Goal: Task Accomplishment & Management: Use online tool/utility

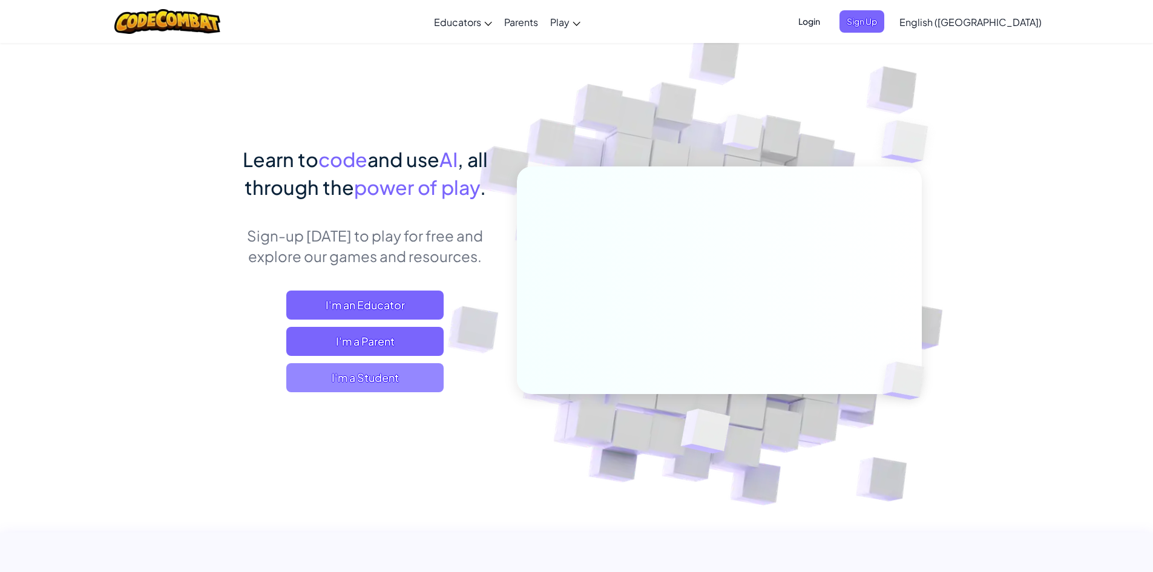
click at [360, 376] on span "I'm a Student" at bounding box center [364, 377] width 157 height 29
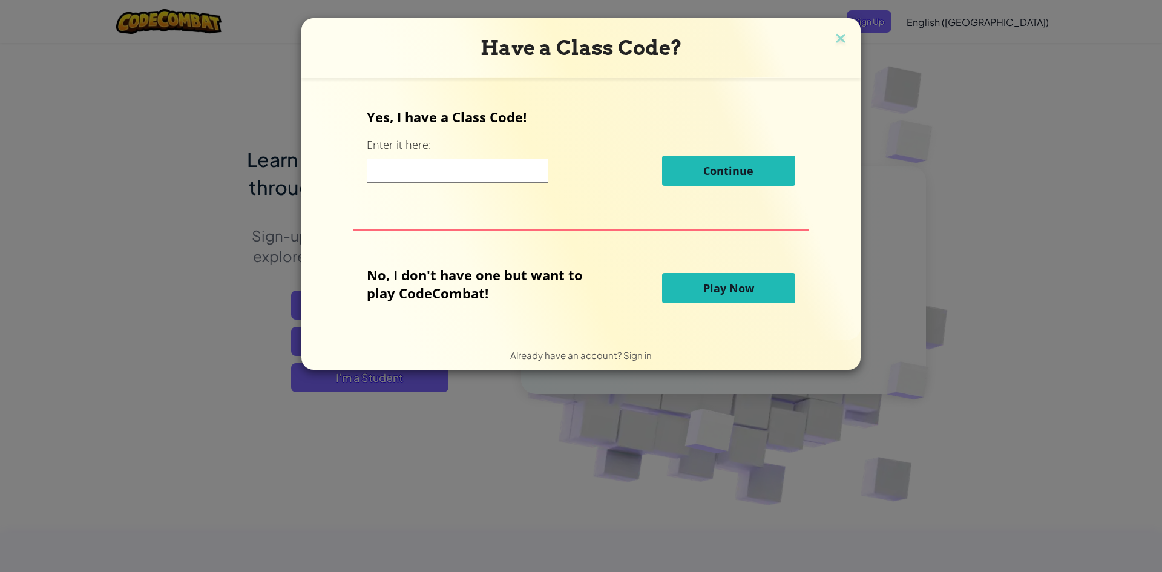
click at [420, 169] on input at bounding box center [458, 171] width 182 height 24
click at [706, 289] on span "Play Now" at bounding box center [728, 288] width 51 height 15
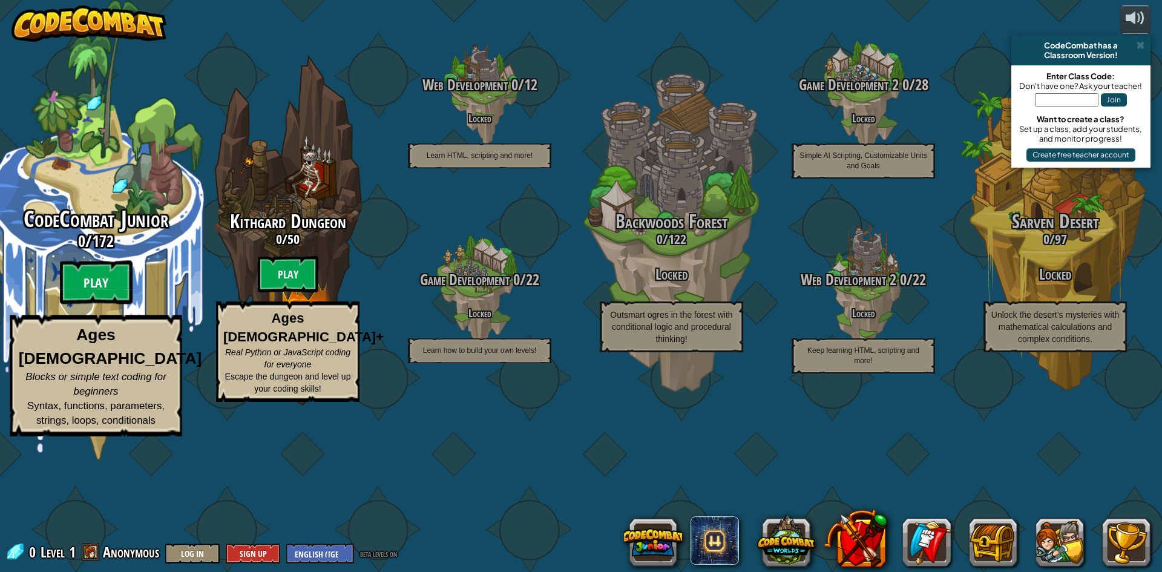
click at [101, 304] on btn "Play" at bounding box center [96, 283] width 73 height 44
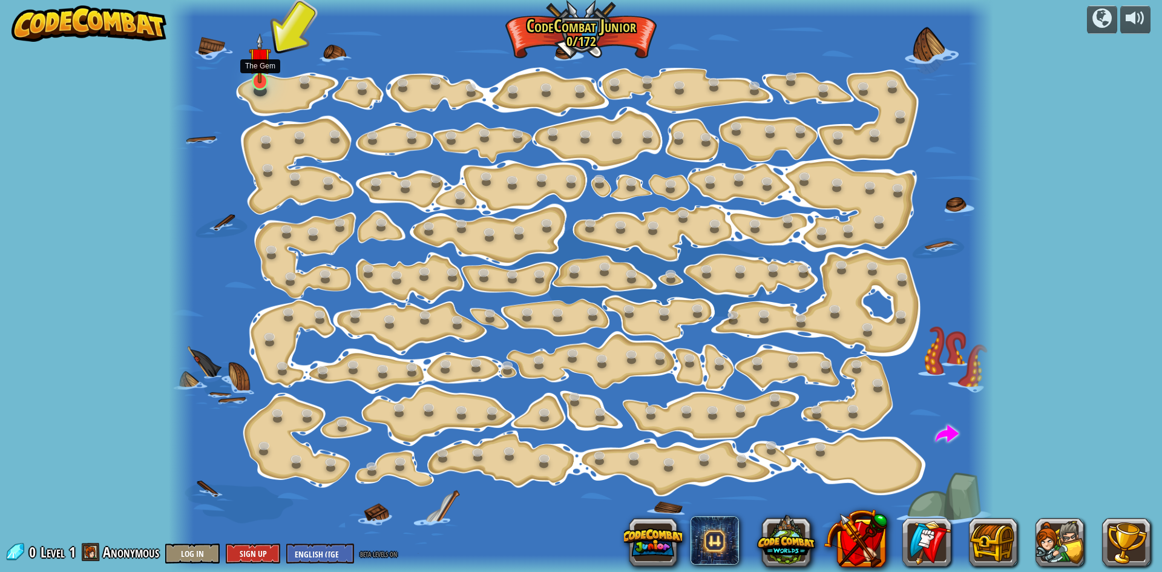
click at [255, 81] on img at bounding box center [260, 58] width 22 height 50
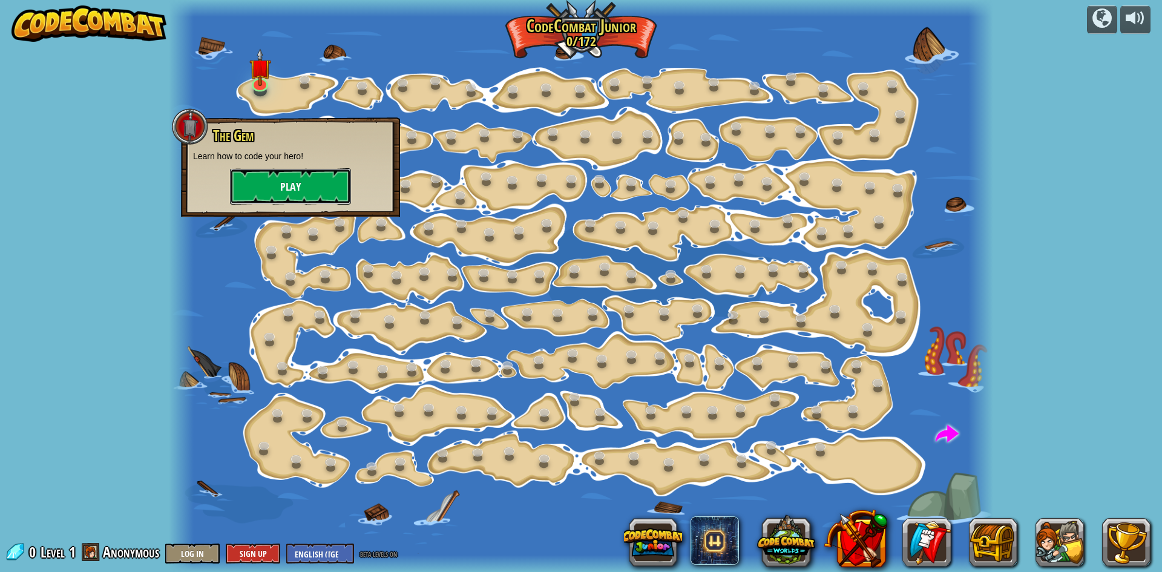
click at [277, 190] on button "Play" at bounding box center [290, 186] width 121 height 36
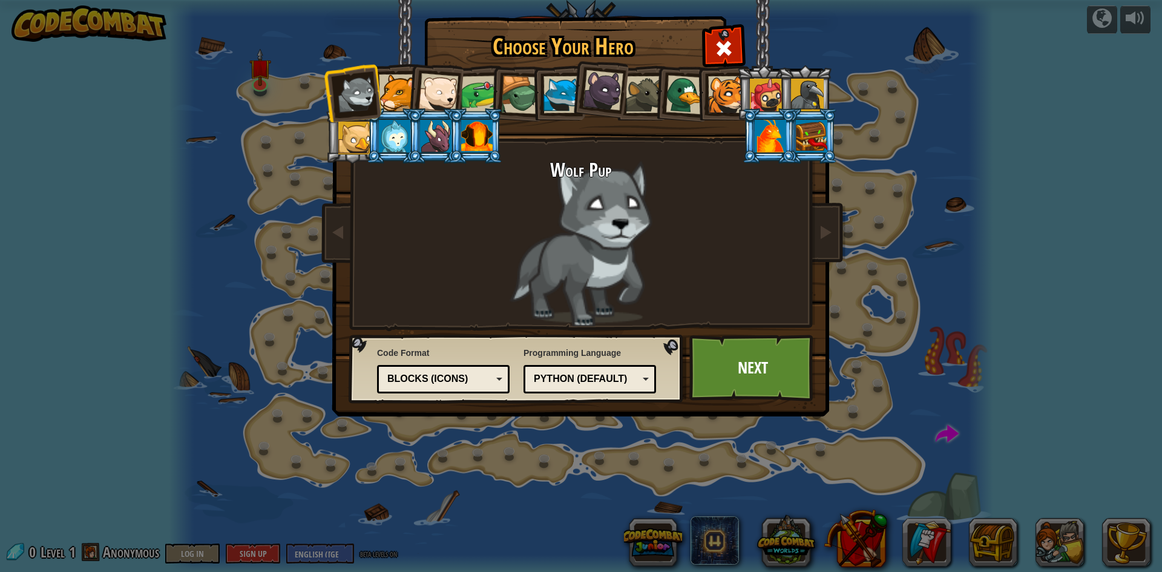
click at [600, 82] on div at bounding box center [603, 90] width 41 height 41
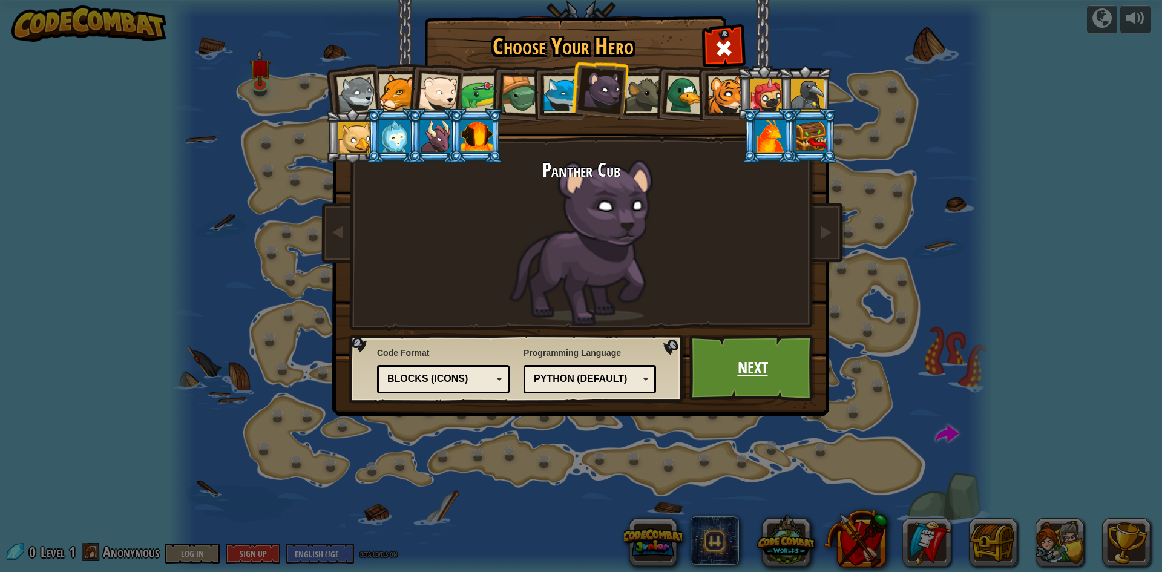
click at [761, 379] on link "Next" at bounding box center [752, 368] width 126 height 67
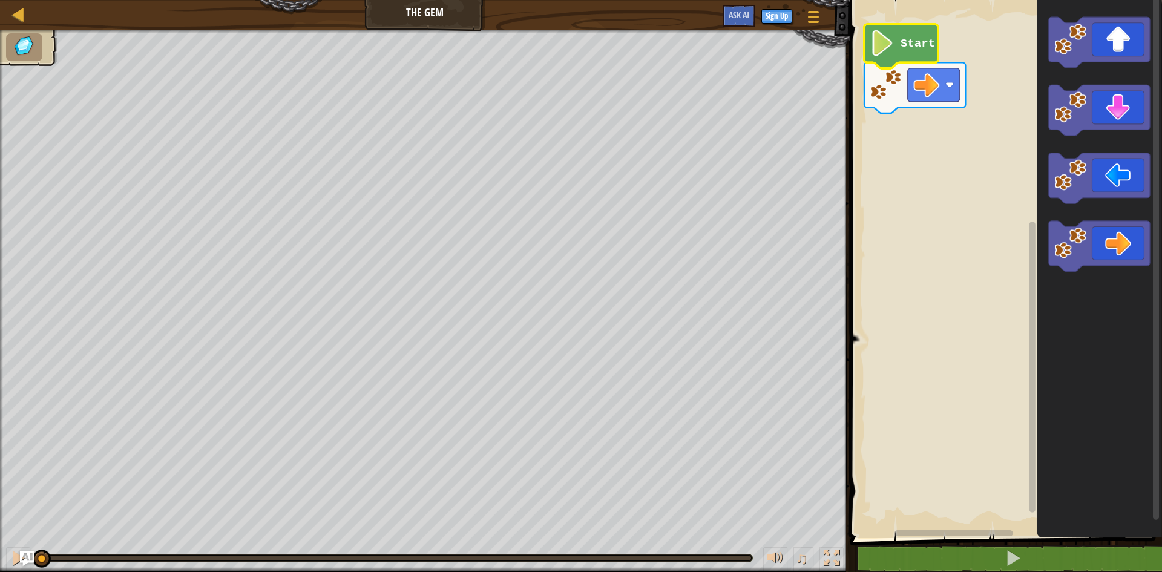
click at [920, 34] on icon "Blockly Workspace" at bounding box center [901, 46] width 74 height 44
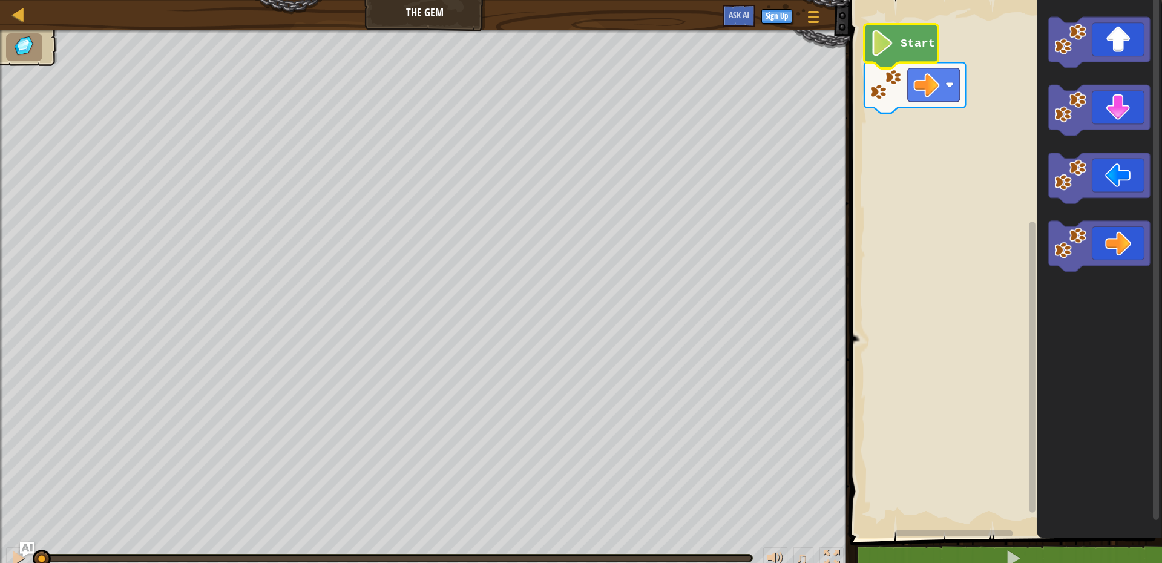
click at [908, 51] on icon "Blockly Workspace" at bounding box center [901, 46] width 74 height 44
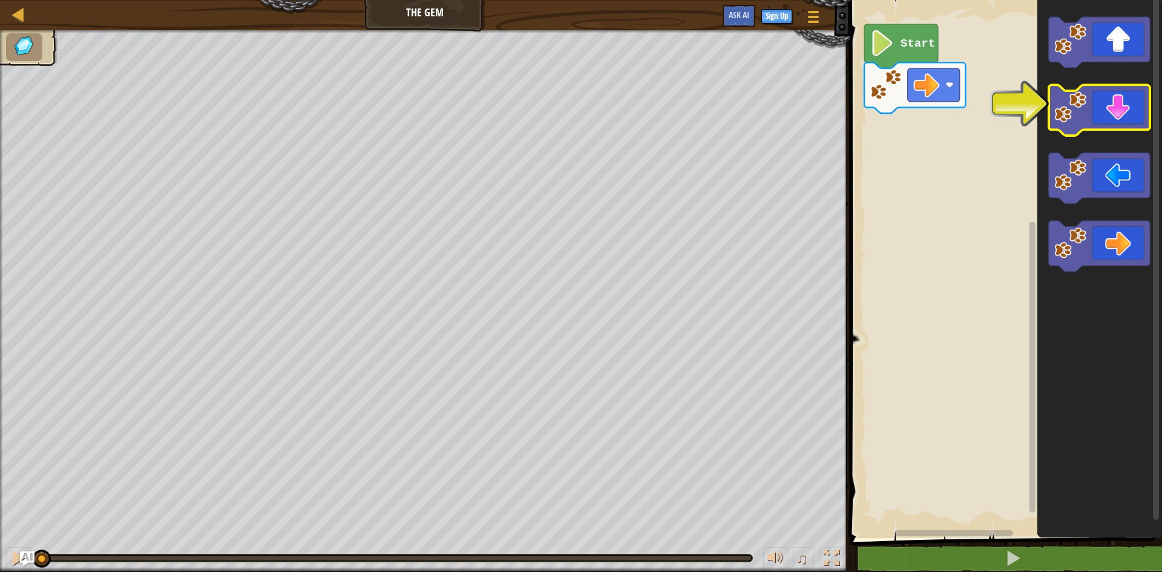
click at [1088, 115] on icon "Blockly Workspace" at bounding box center [1099, 110] width 101 height 51
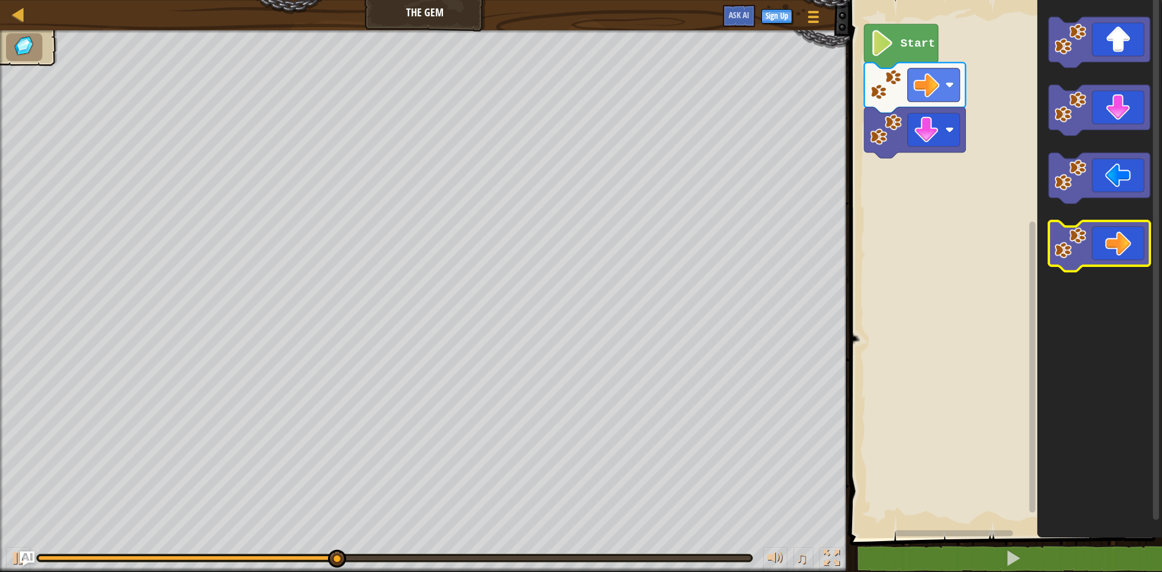
click at [1121, 243] on icon "Blockly Workspace" at bounding box center [1099, 246] width 101 height 51
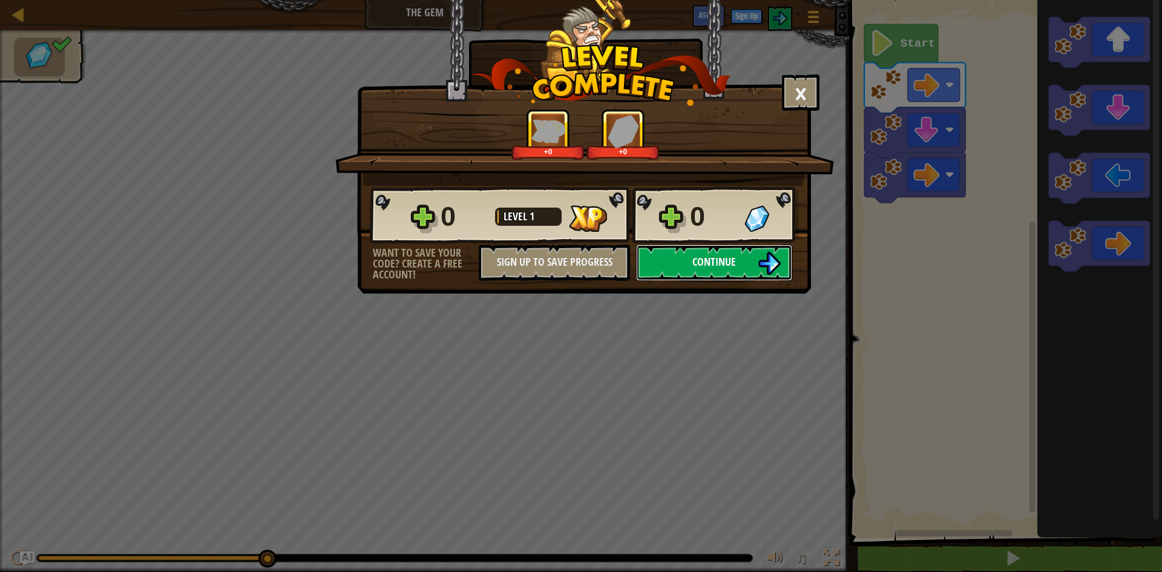
click at [724, 271] on button "Continue" at bounding box center [714, 263] width 156 height 36
